Goal: Task Accomplishment & Management: Manage account settings

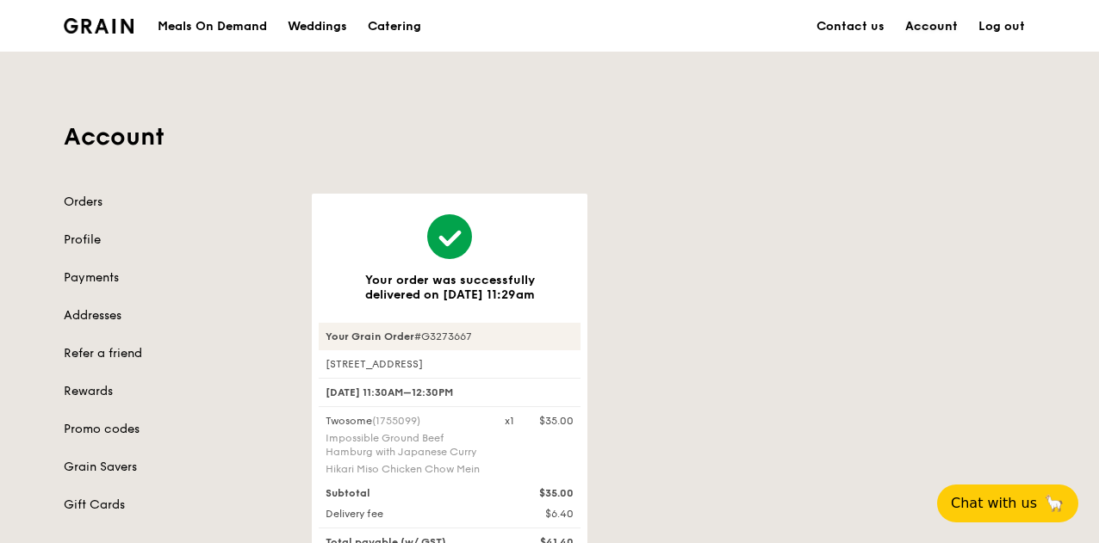
click at [947, 25] on link "Account" at bounding box center [931, 27] width 73 height 52
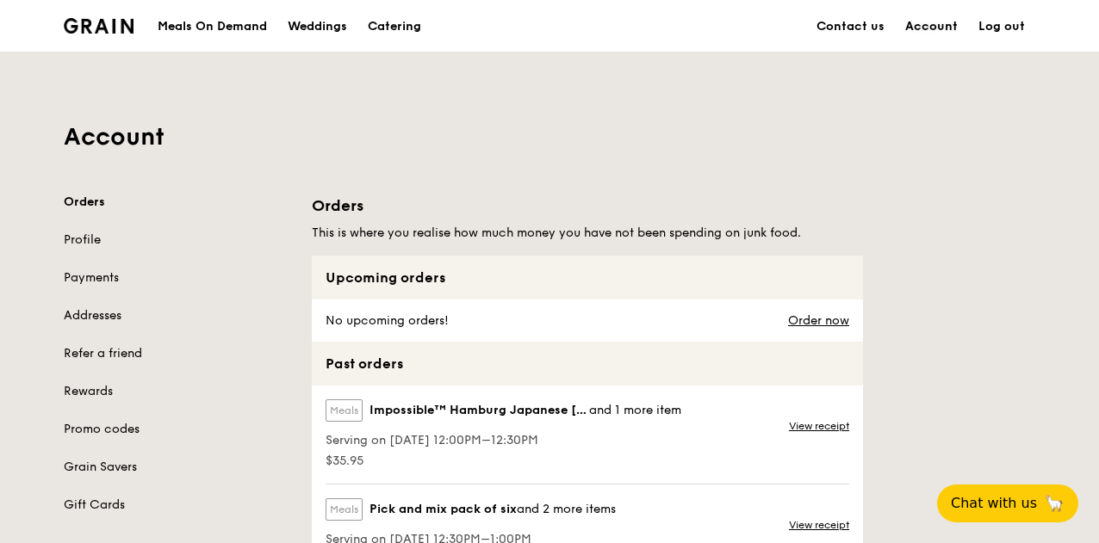
click at [945, 24] on link "Account" at bounding box center [931, 27] width 73 height 52
click at [90, 240] on link "Profile" at bounding box center [177, 240] width 227 height 17
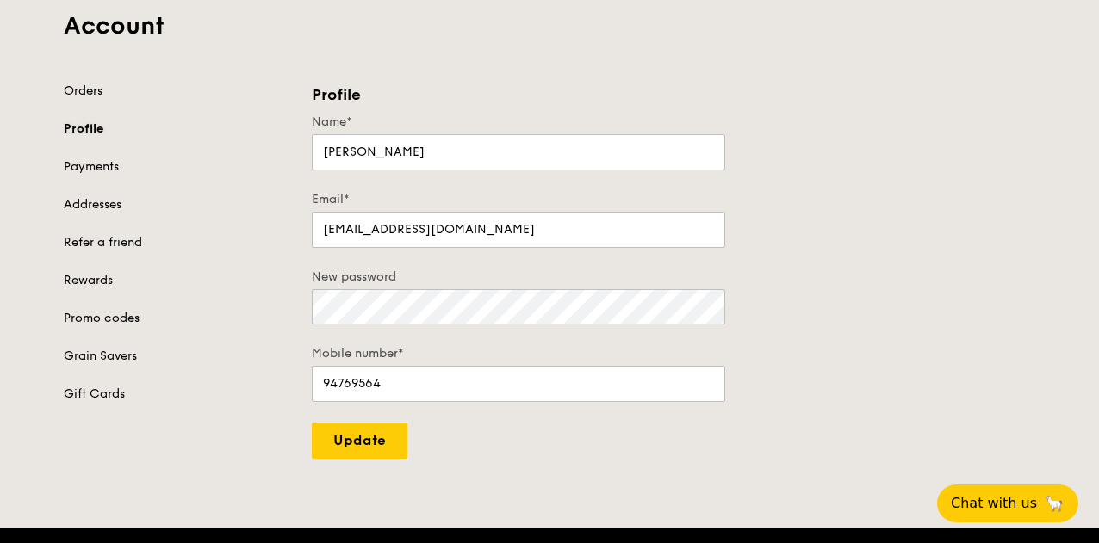
scroll to position [172, 0]
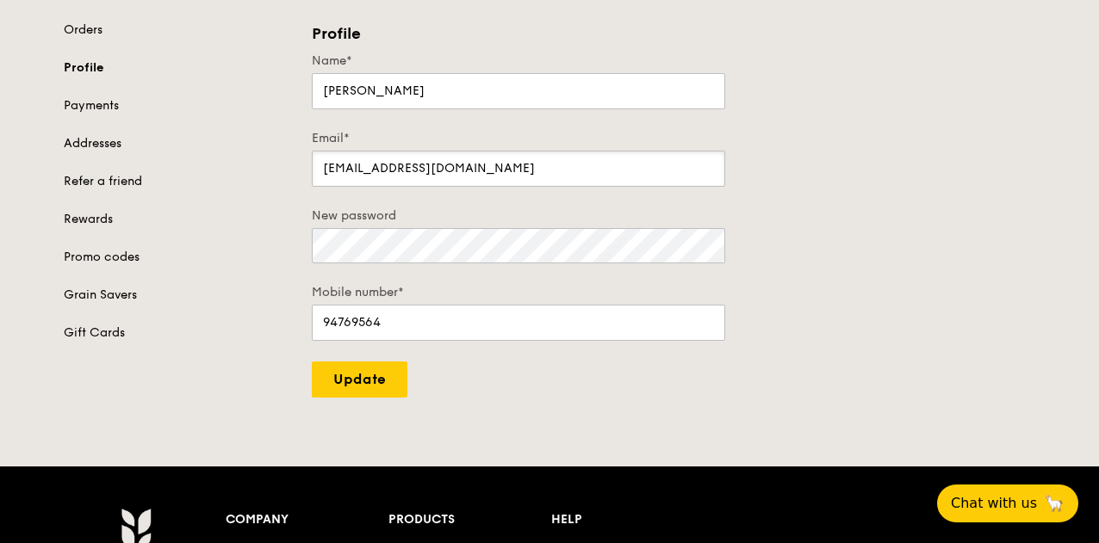
drag, startPoint x: 523, startPoint y: 167, endPoint x: 176, endPoint y: 147, distance: 347.7
click at [176, 147] on div "Orders Profile Payments Addresses Refer a friend Rewards Promo codes Grain Save…" at bounding box center [549, 210] width 992 height 376
type input "[EMAIL_ADDRESS][DOMAIN_NAME]"
click at [393, 385] on input "Update" at bounding box center [360, 380] width 96 height 36
type input "Update"
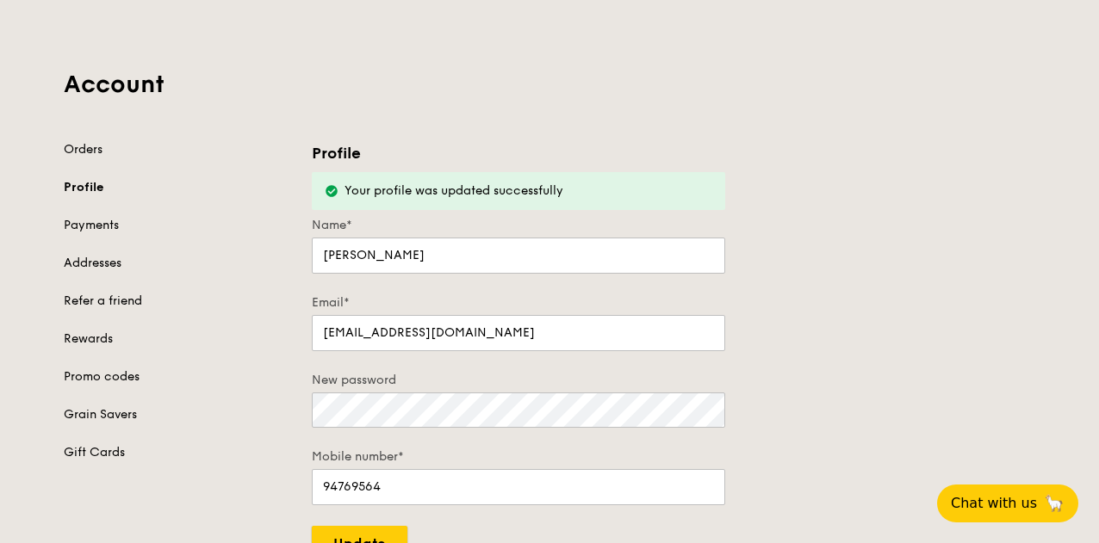
scroll to position [0, 0]
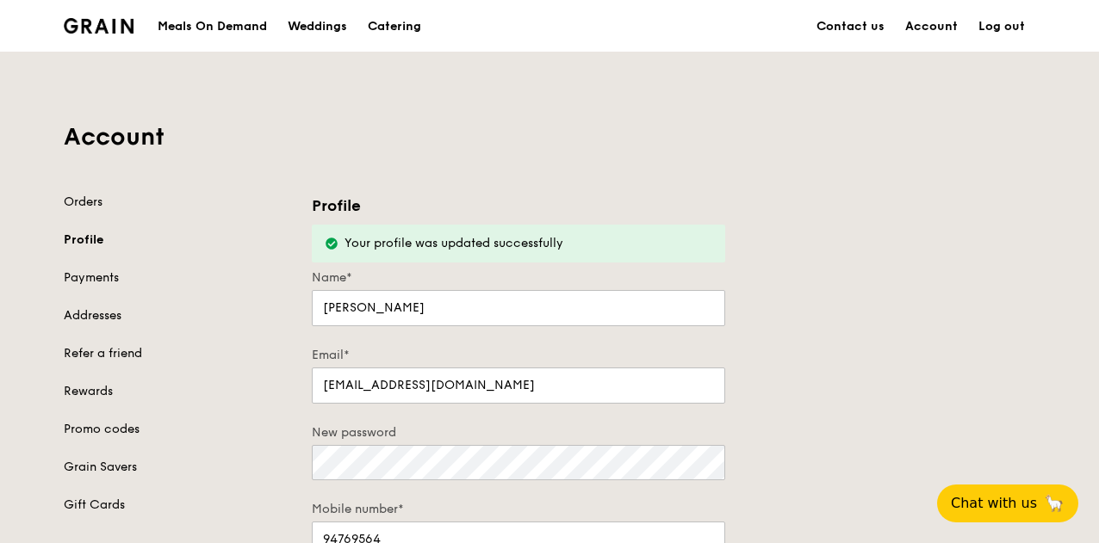
click at [1015, 31] on link "Log out" at bounding box center [1001, 27] width 67 height 52
